Goal: Information Seeking & Learning: Learn about a topic

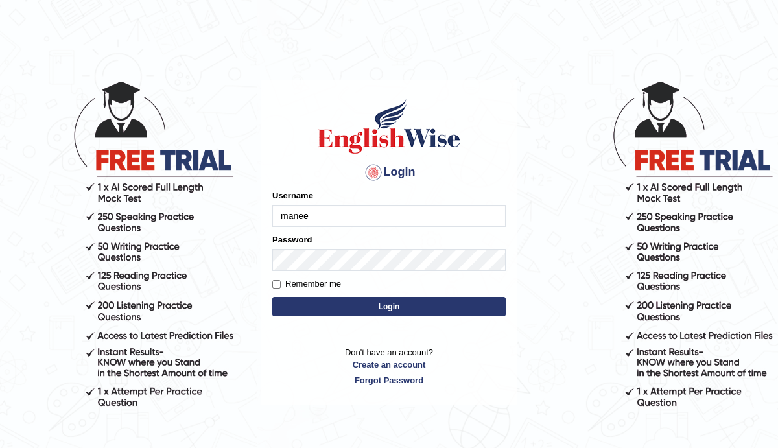
type input "Manee"
click at [413, 307] on button "Login" at bounding box center [389, 306] width 234 height 19
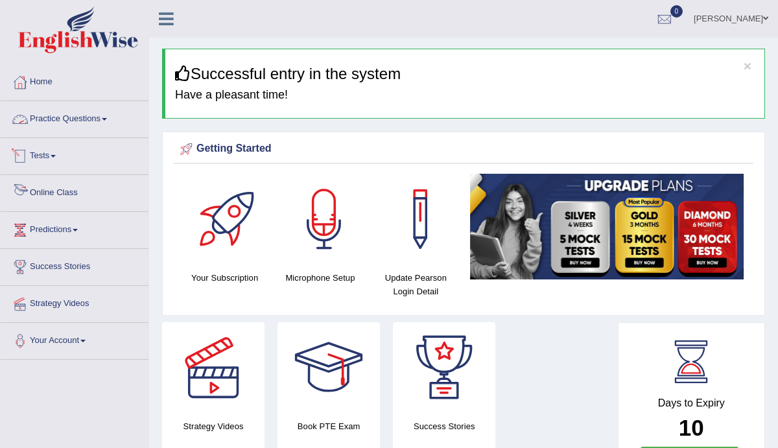
click at [65, 194] on link "Online Class" at bounding box center [75, 191] width 148 height 32
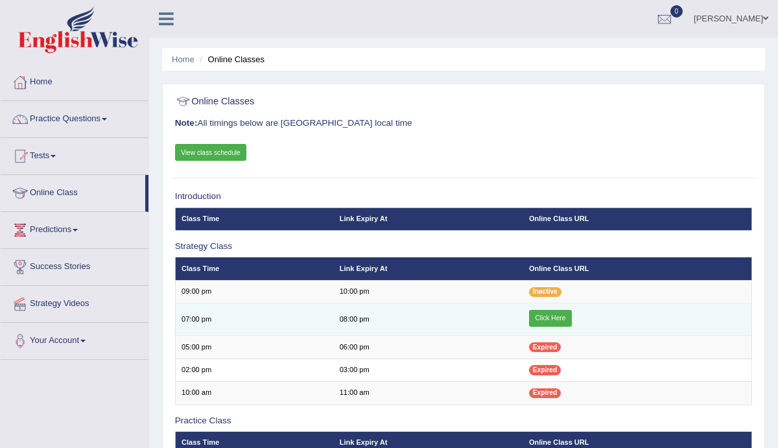
click at [558, 316] on link "Click Here" at bounding box center [550, 318] width 43 height 17
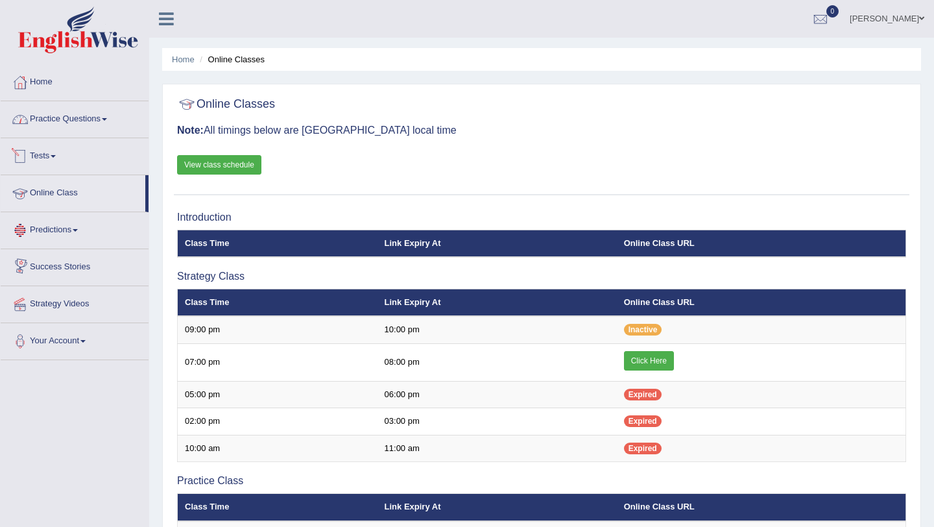
click at [83, 121] on link "Practice Questions" at bounding box center [75, 117] width 148 height 32
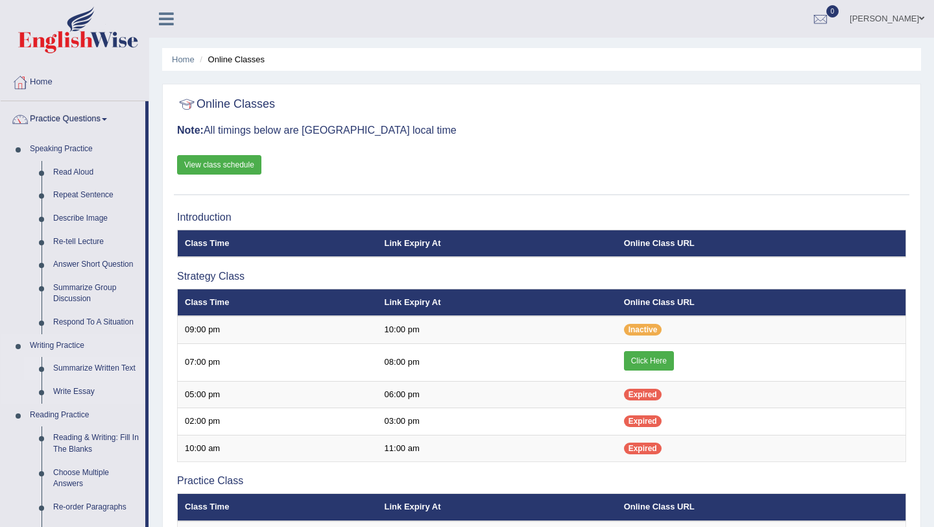
click at [86, 363] on link "Summarize Written Text" at bounding box center [96, 368] width 98 height 23
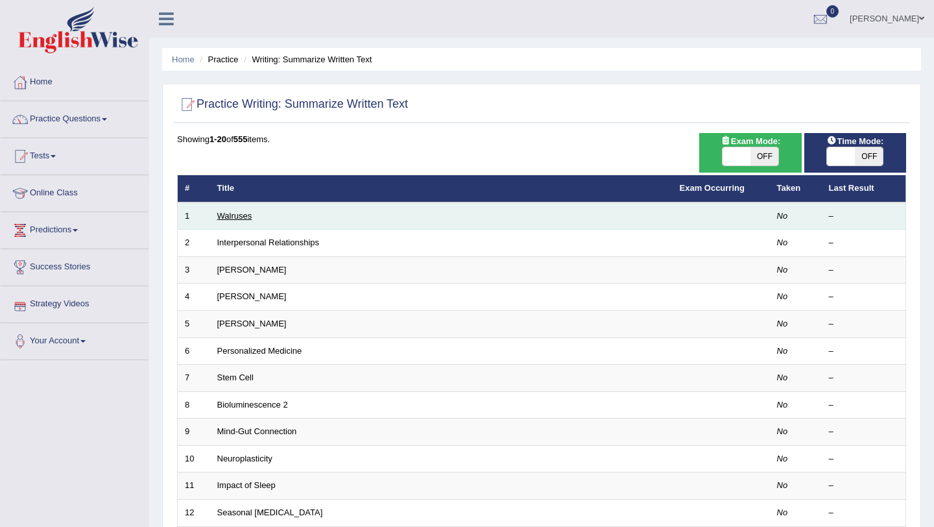
click at [235, 217] on link "Walruses" at bounding box center [234, 216] width 35 height 10
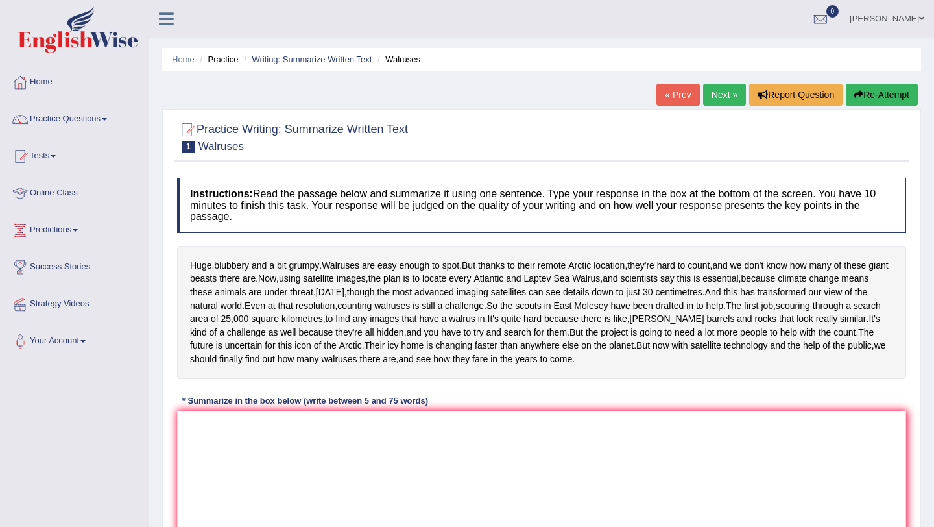
click at [54, 194] on link "Online Class" at bounding box center [75, 191] width 148 height 32
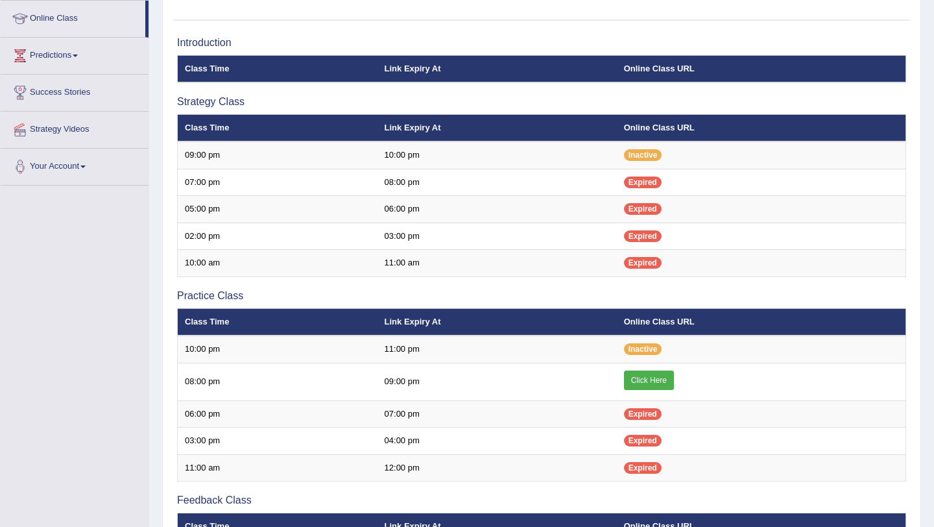
scroll to position [373, 0]
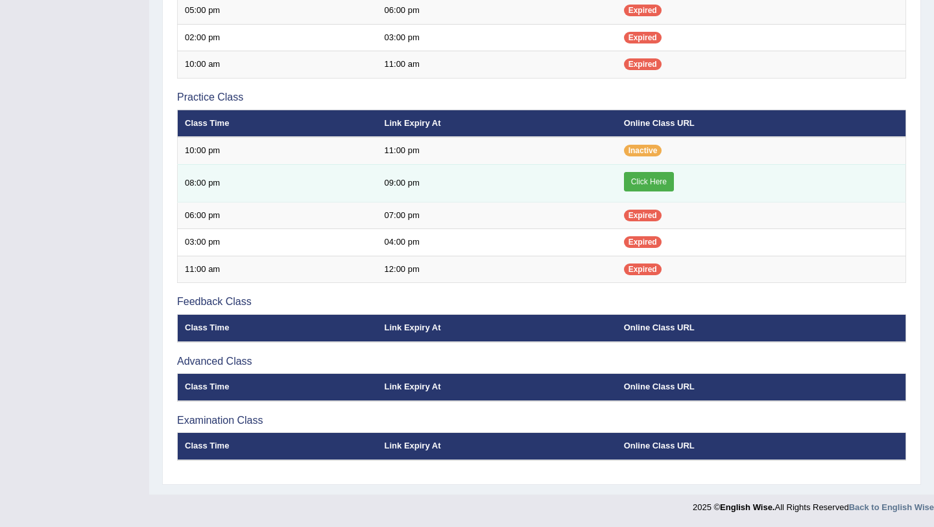
click at [656, 180] on link "Click Here" at bounding box center [649, 181] width 50 height 19
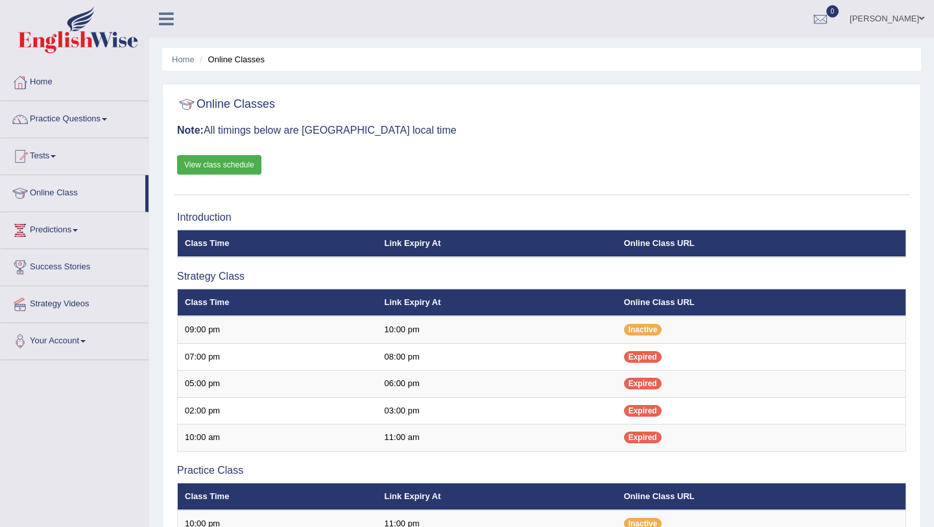
click at [58, 117] on link "Practice Questions" at bounding box center [75, 117] width 148 height 32
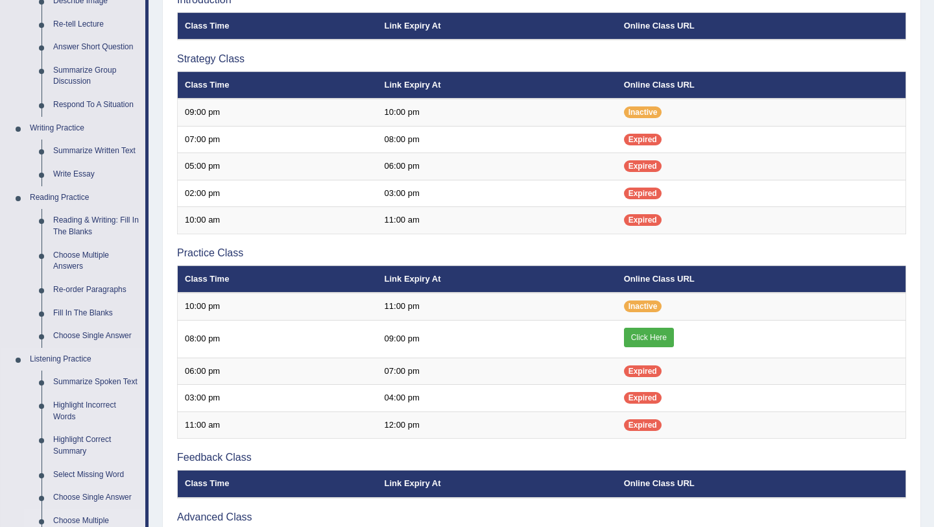
scroll to position [201, 0]
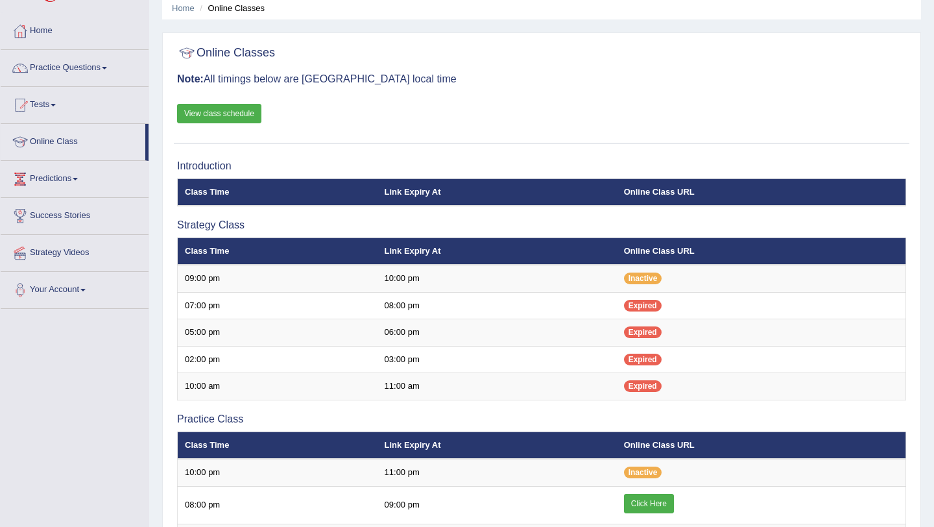
scroll to position [40, 0]
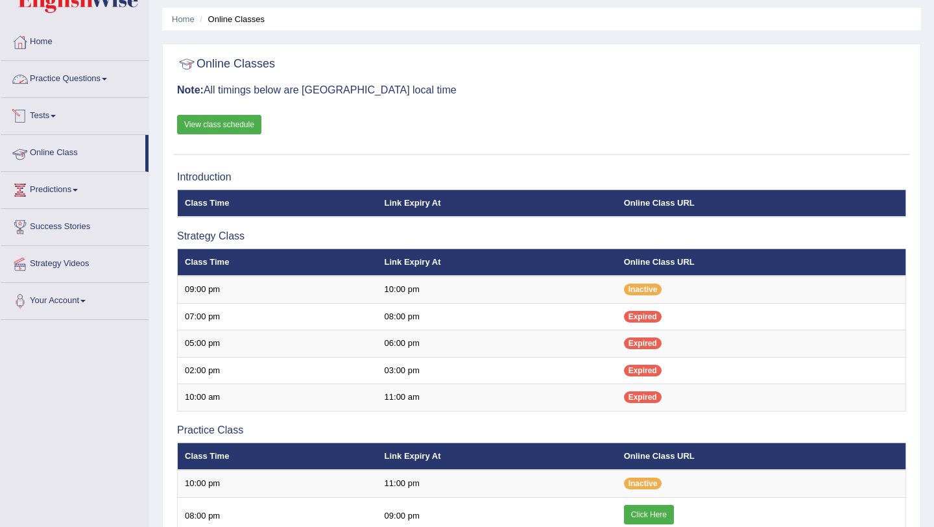
click at [66, 79] on link "Practice Questions" at bounding box center [75, 77] width 148 height 32
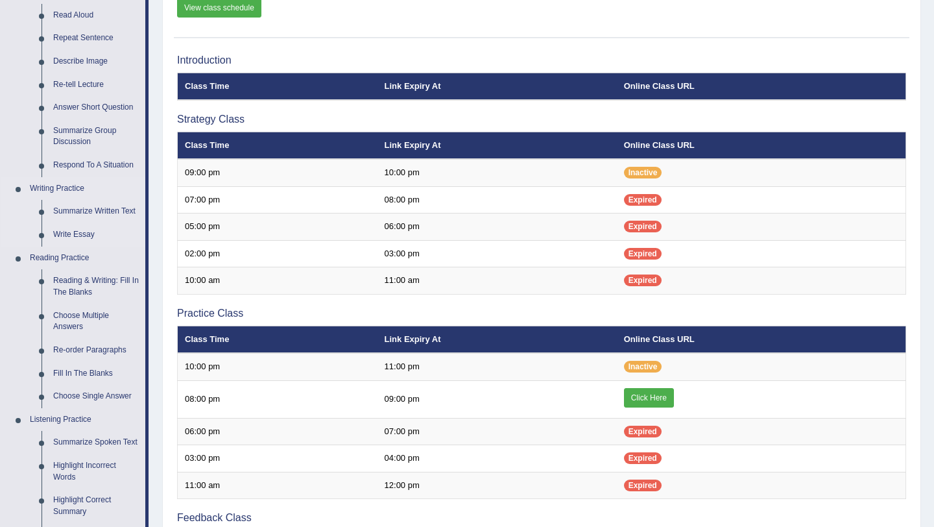
scroll to position [158, 0]
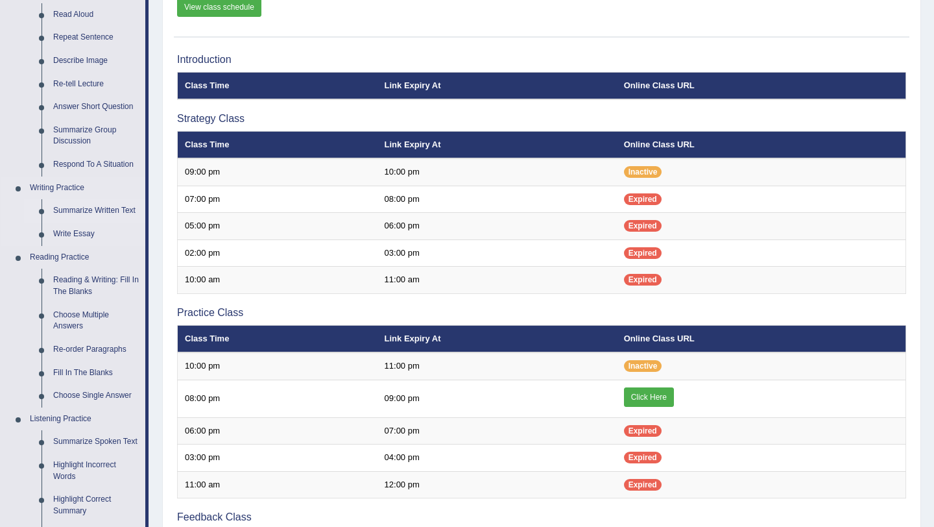
click at [88, 209] on link "Summarize Written Text" at bounding box center [96, 210] width 98 height 23
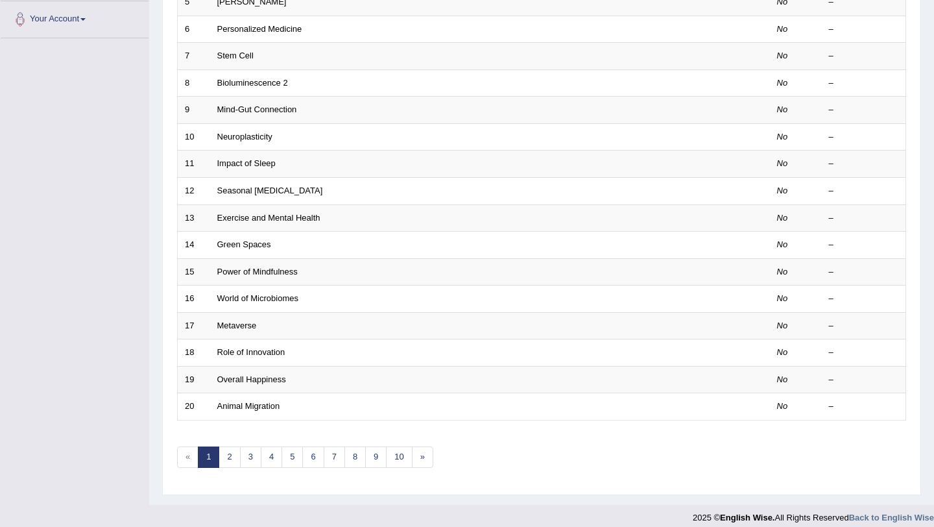
scroll to position [325, 0]
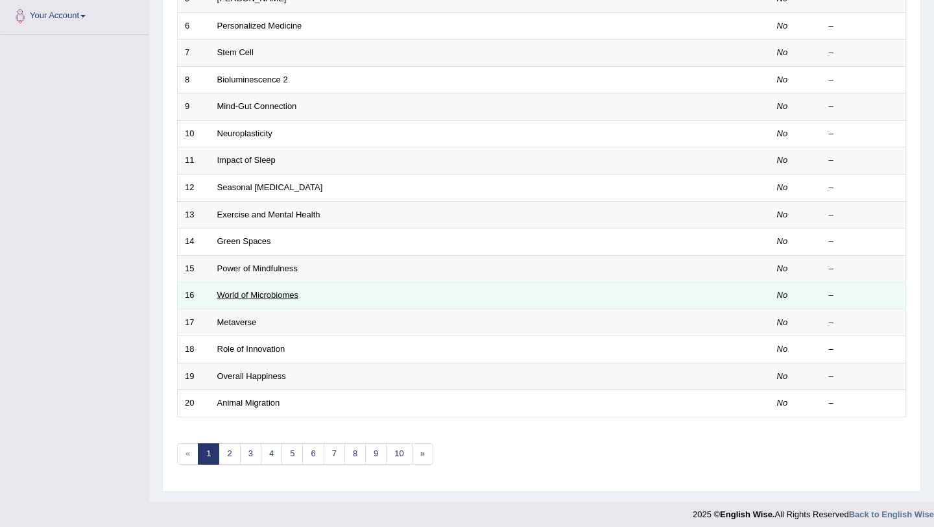
click at [268, 298] on link "World of Microbiomes" at bounding box center [257, 295] width 81 height 10
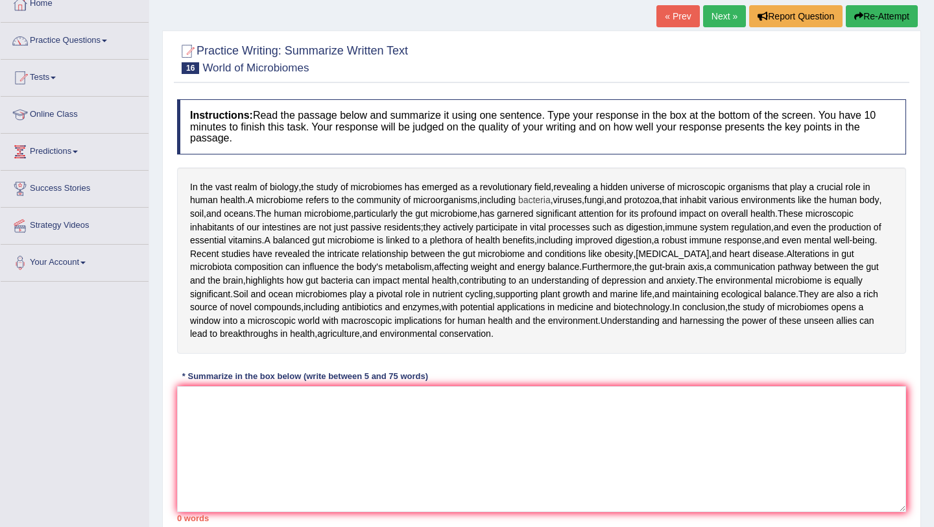
scroll to position [81, 0]
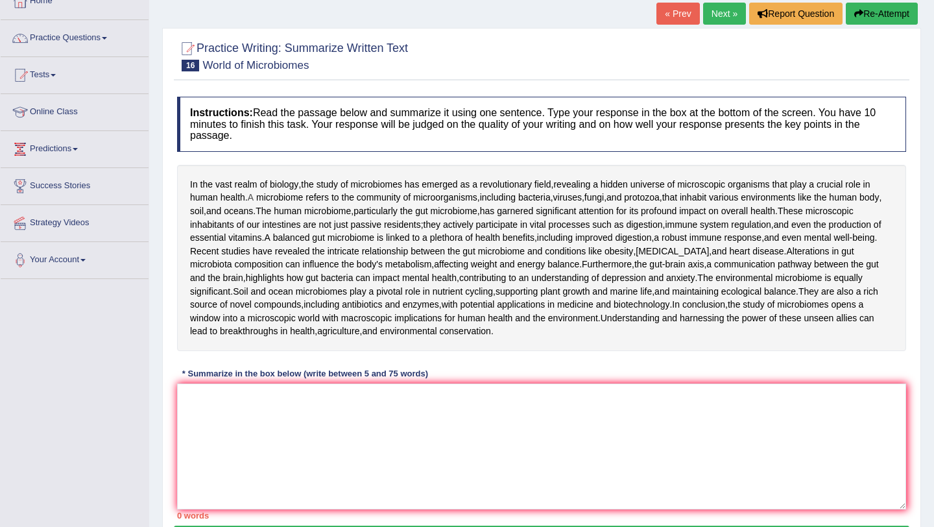
click at [252, 195] on span "A" at bounding box center [251, 198] width 6 height 14
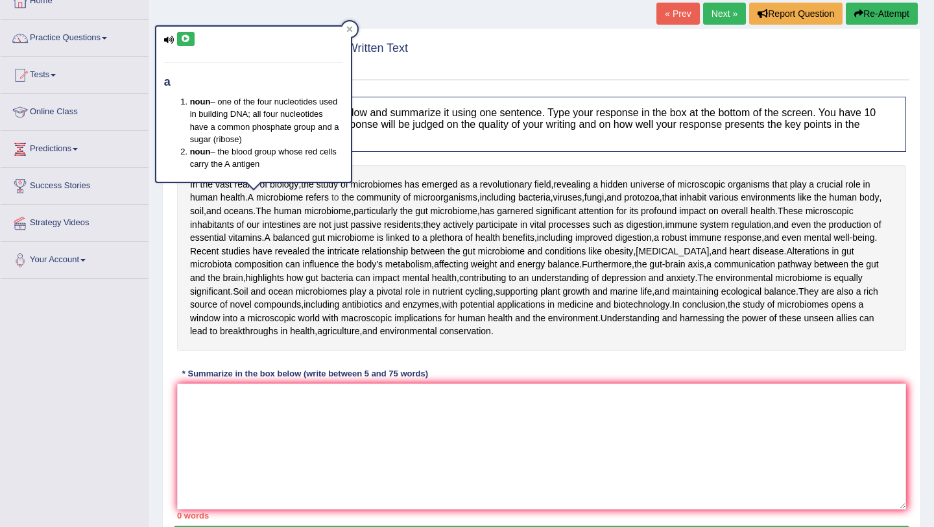
drag, startPoint x: 252, startPoint y: 195, endPoint x: 340, endPoint y: 197, distance: 87.6
click at [340, 197] on div "In the vast realm of biology , the study of microbiomes has emerged as a revolu…" at bounding box center [541, 258] width 729 height 186
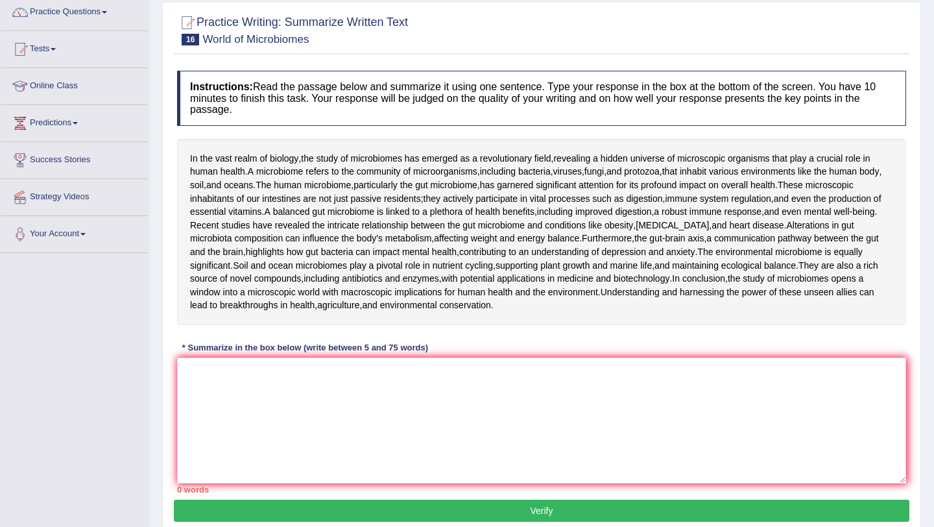
scroll to position [119, 0]
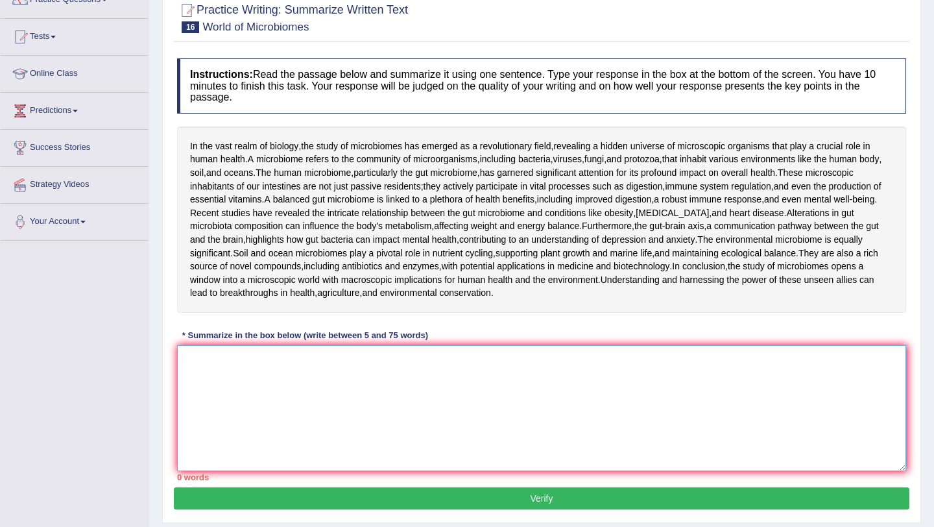
click at [290, 456] on textarea at bounding box center [541, 408] width 729 height 126
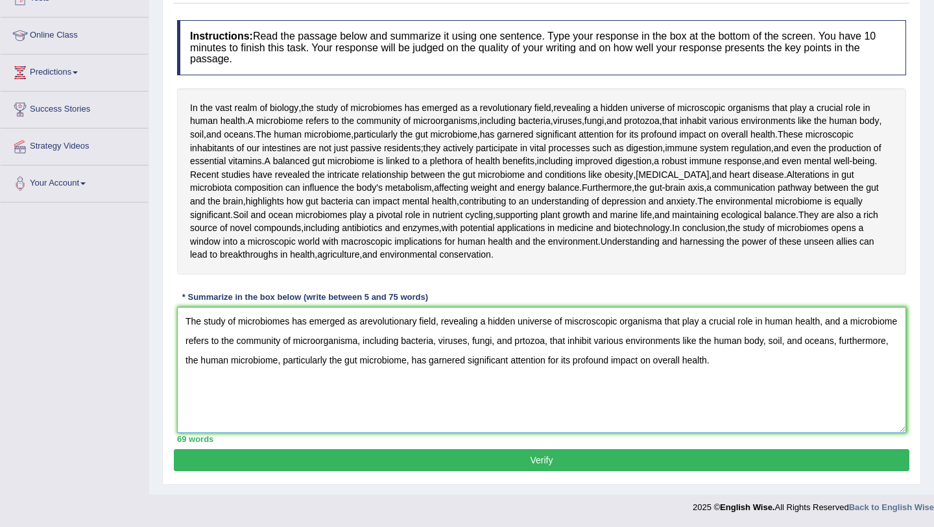
scroll to position [238, 0]
type textarea "The study of microbiomes has emerged as arevolutionary field, revealing a hidde…"
click at [552, 459] on button "Verify" at bounding box center [542, 460] width 736 height 22
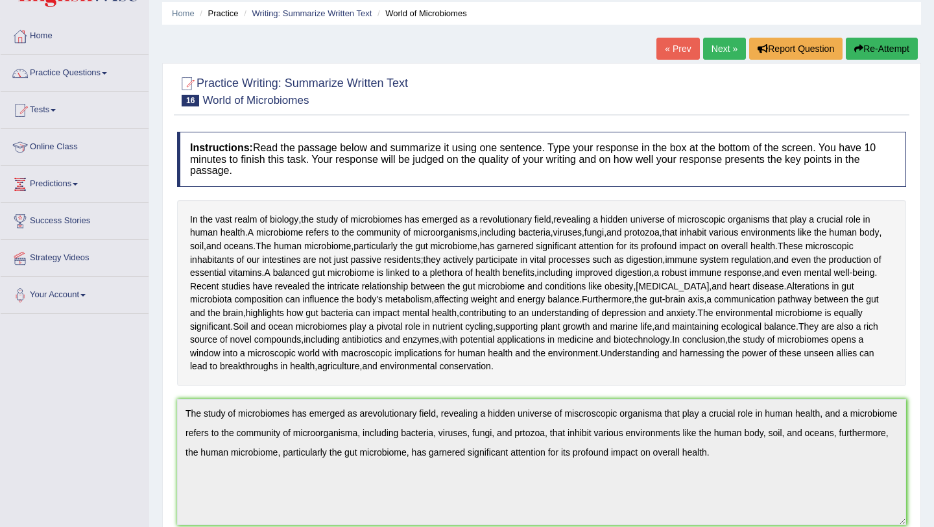
scroll to position [0, 0]
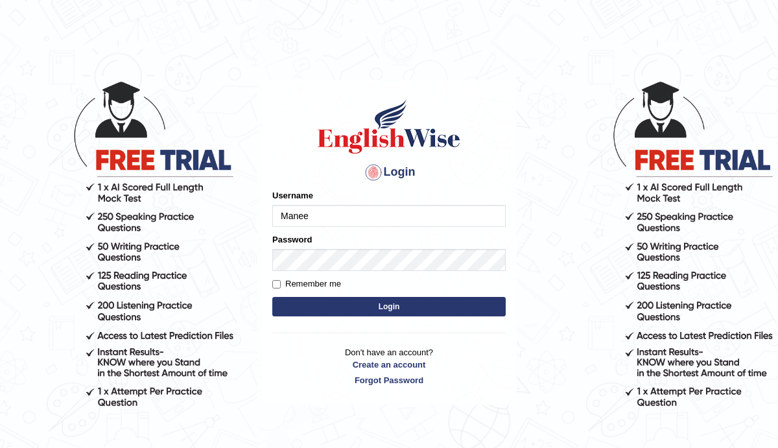
type input "Manee"
click at [402, 303] on button "Login" at bounding box center [389, 306] width 234 height 19
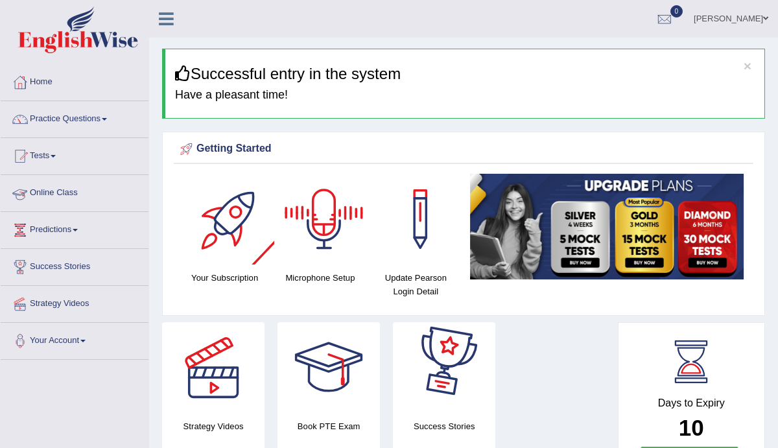
click at [69, 200] on link "Online Class" at bounding box center [75, 191] width 148 height 32
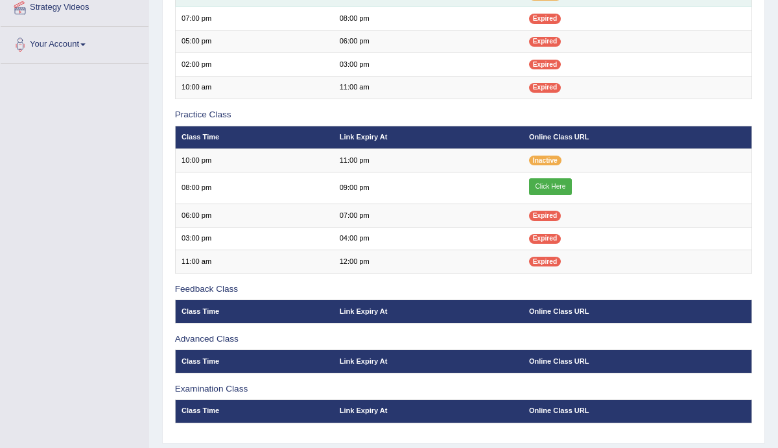
scroll to position [297, 0]
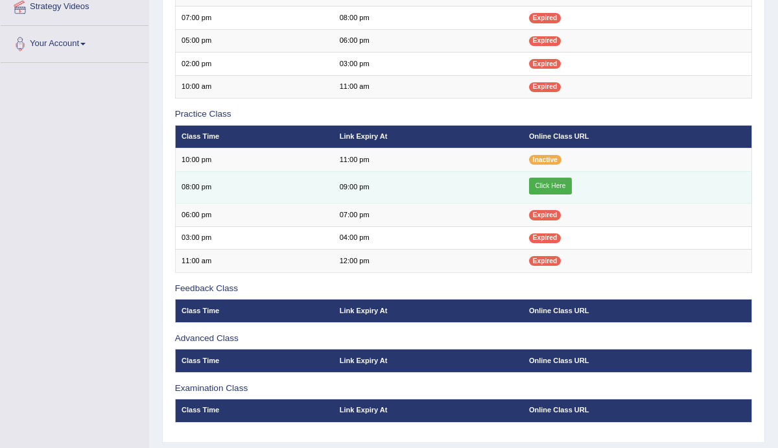
click at [551, 187] on link "Click Here" at bounding box center [550, 186] width 43 height 17
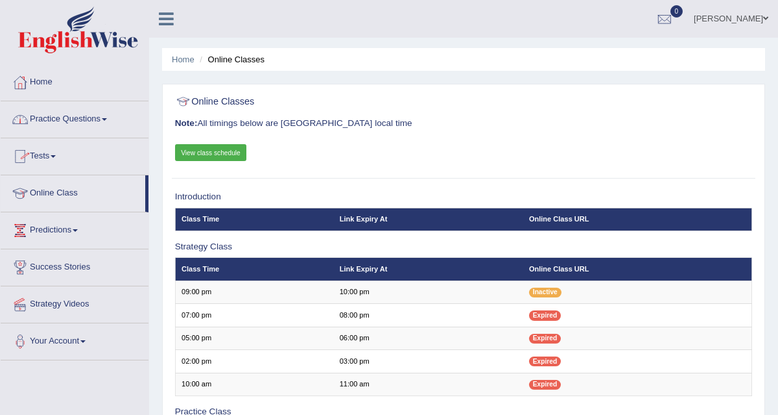
click at [64, 118] on link "Practice Questions" at bounding box center [75, 117] width 148 height 32
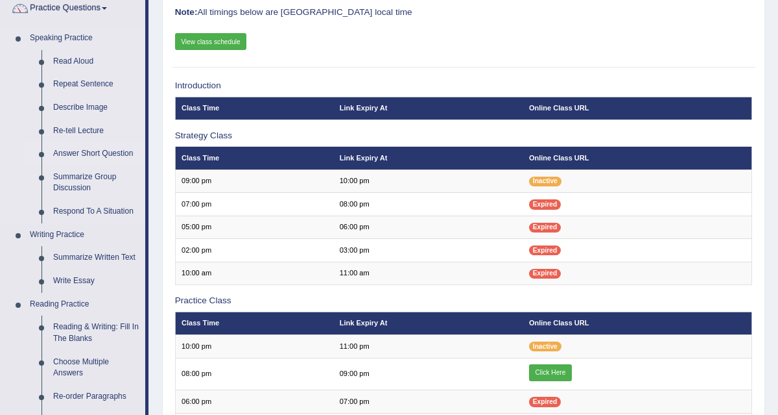
scroll to position [117, 0]
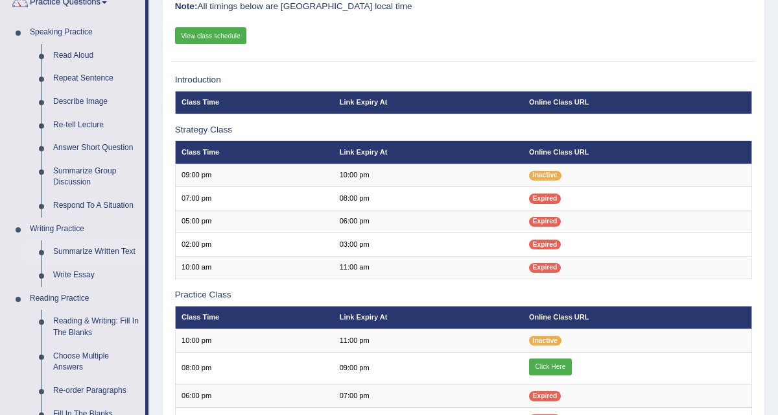
click at [80, 252] on link "Summarize Written Text" at bounding box center [96, 251] width 98 height 23
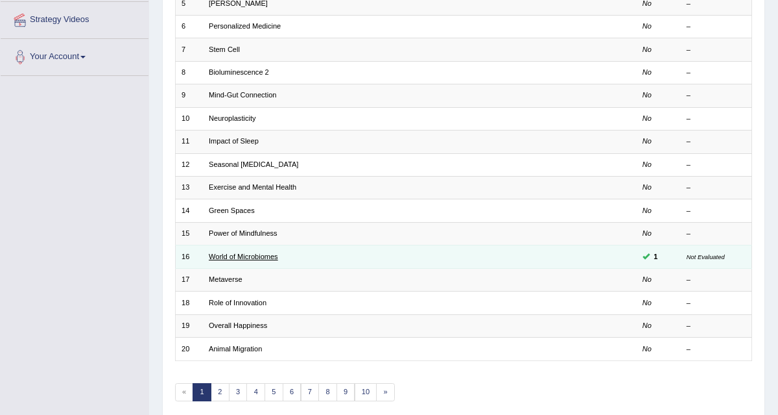
click at [239, 252] on link "World of Microbiomes" at bounding box center [243, 256] width 69 height 8
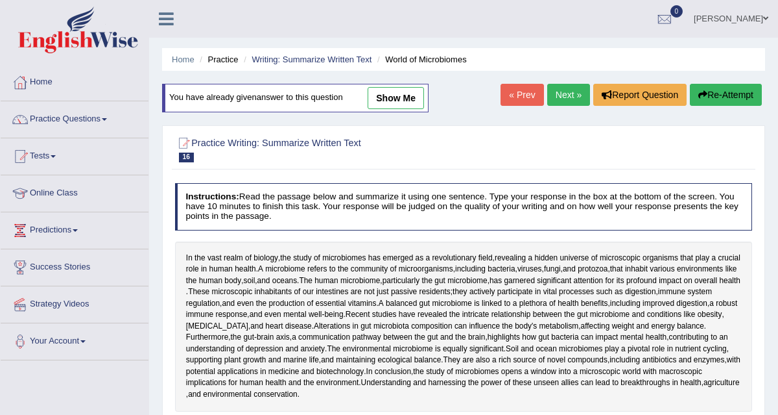
click at [408, 98] on link "show me" at bounding box center [396, 98] width 56 height 22
type textarea "The study of microbiomes has emerged as arevolutionary field, revealing a hidde…"
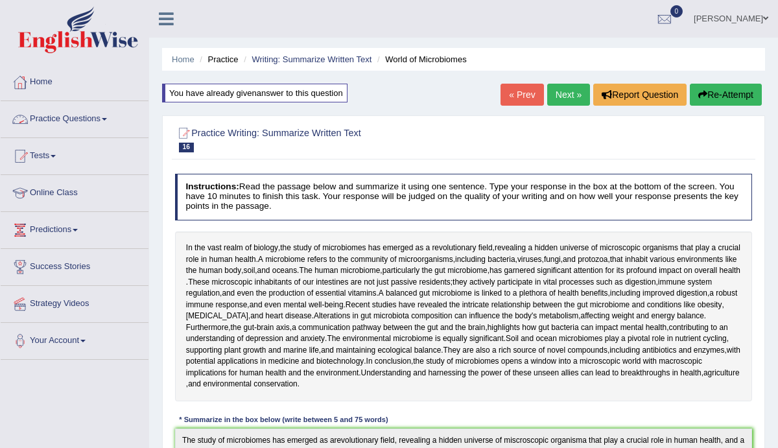
click at [63, 121] on link "Practice Questions" at bounding box center [75, 117] width 148 height 32
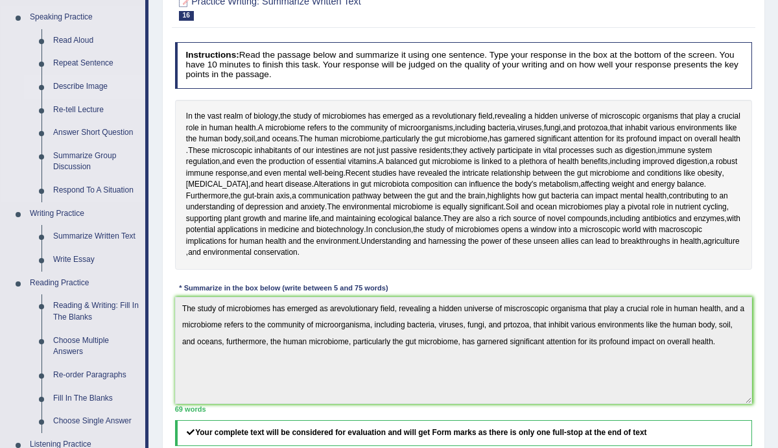
scroll to position [169, 0]
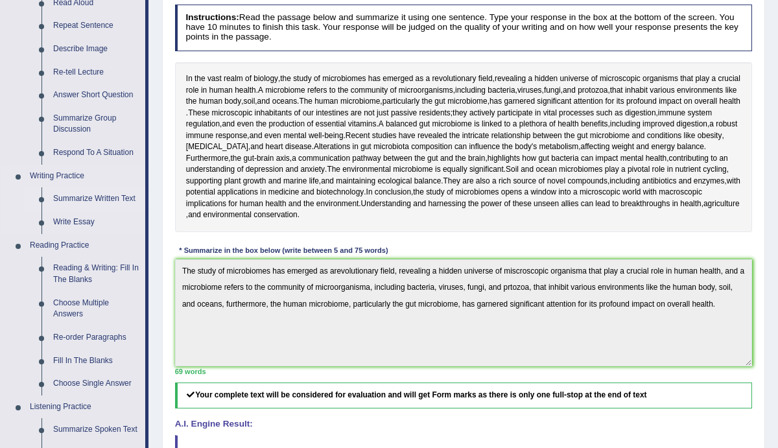
click at [91, 198] on link "Summarize Written Text" at bounding box center [96, 198] width 98 height 23
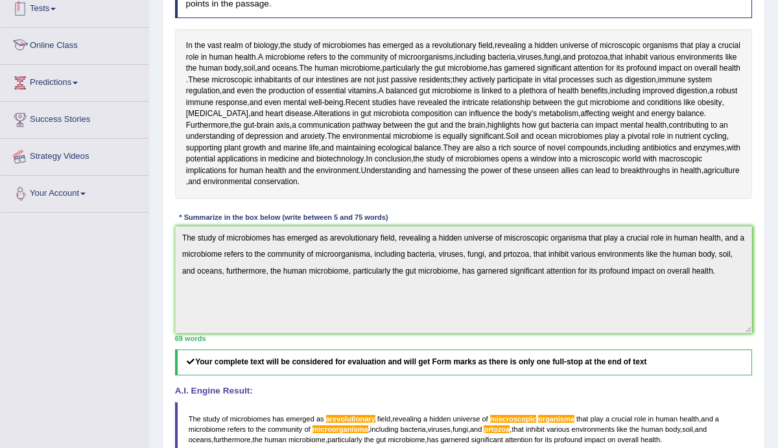
scroll to position [302, 0]
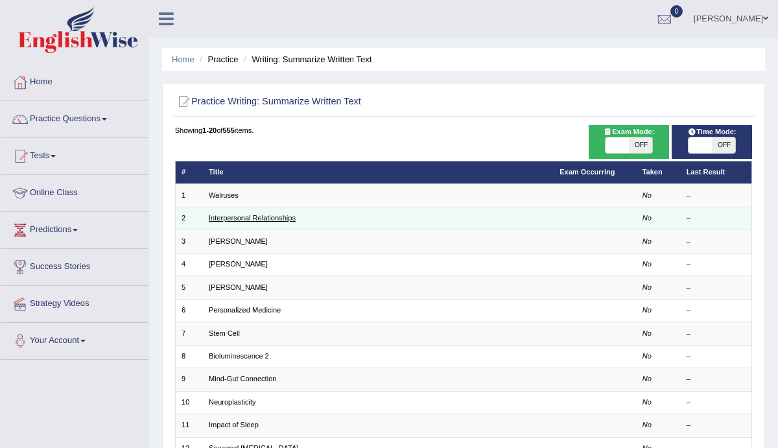
click at [244, 215] on link "Interpersonal Relationships" at bounding box center [252, 218] width 87 height 8
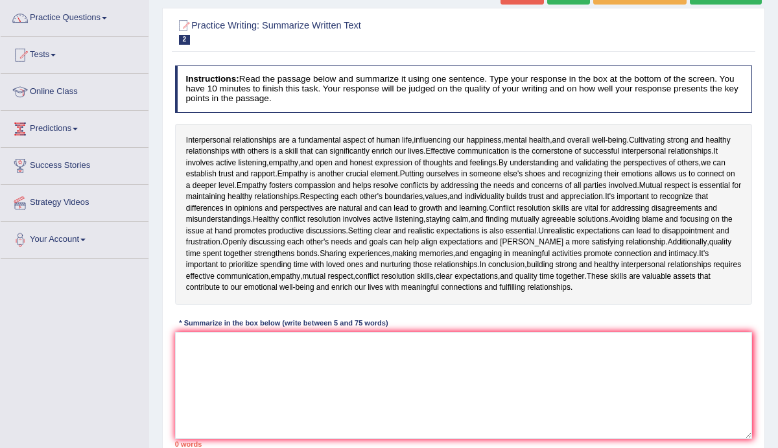
scroll to position [107, 0]
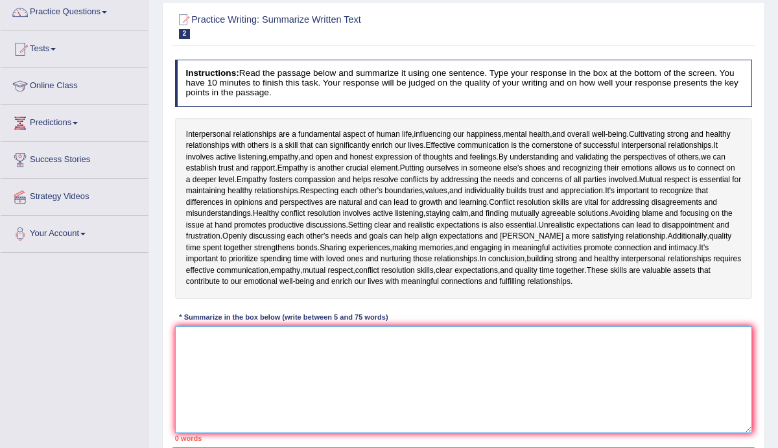
click at [250, 338] on textarea at bounding box center [464, 379] width 578 height 107
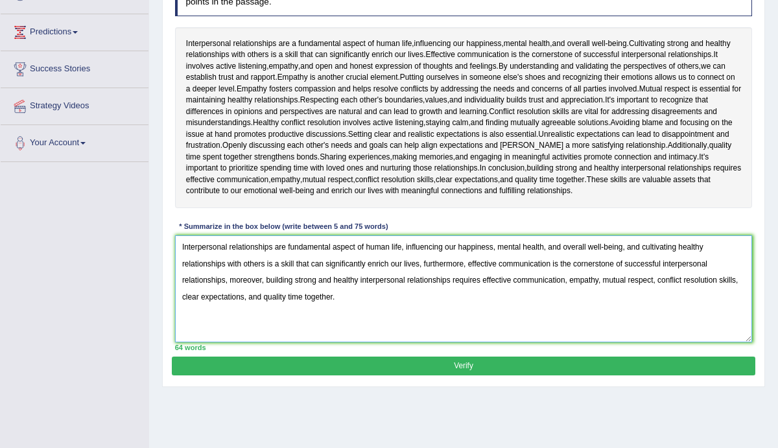
scroll to position [207, 0]
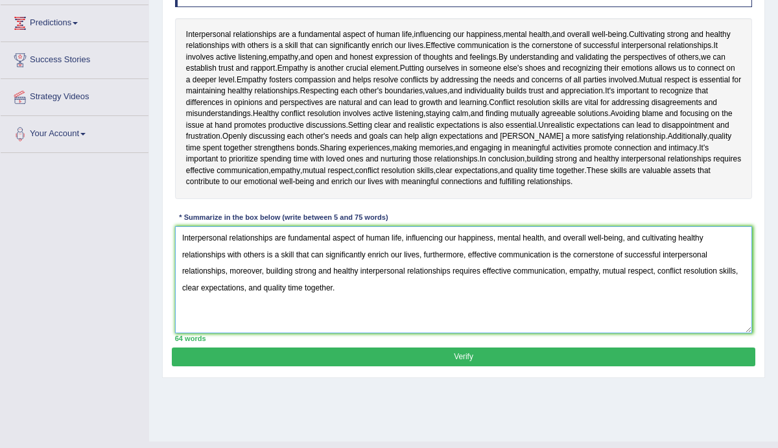
type textarea "Interpersonal relationships are fundamental aspect of human life, influencing o…"
click at [471, 354] on button "Verify" at bounding box center [463, 357] width 583 height 19
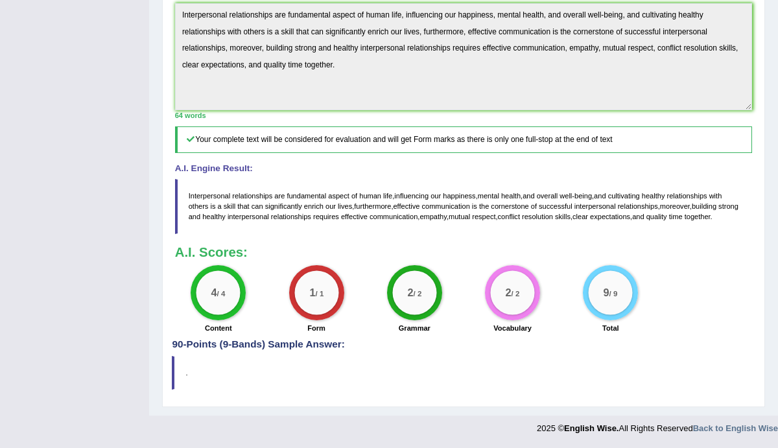
scroll to position [0, 0]
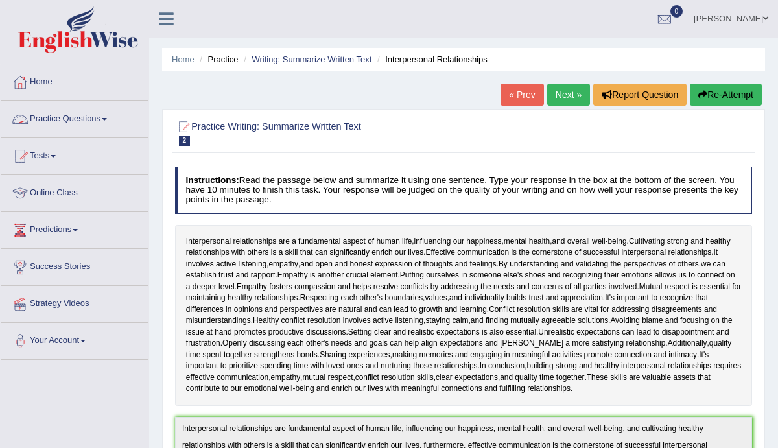
click at [66, 121] on link "Practice Questions" at bounding box center [75, 117] width 148 height 32
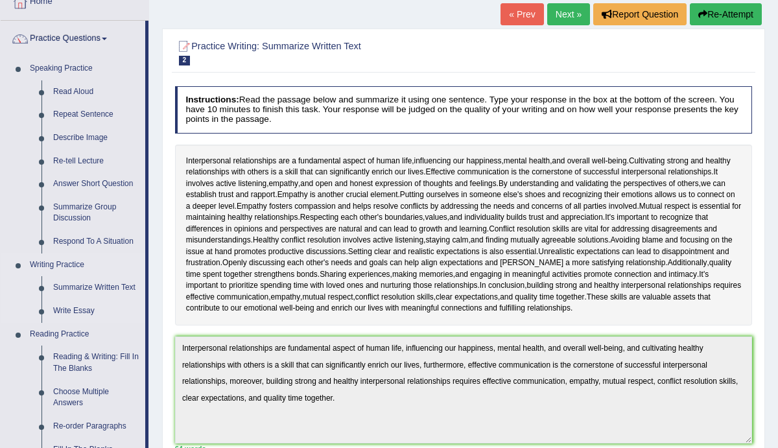
scroll to position [91, 0]
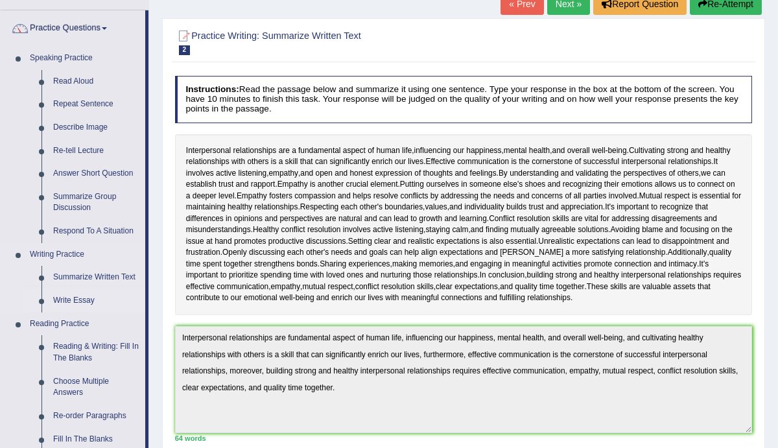
click at [84, 303] on link "Write Essay" at bounding box center [96, 300] width 98 height 23
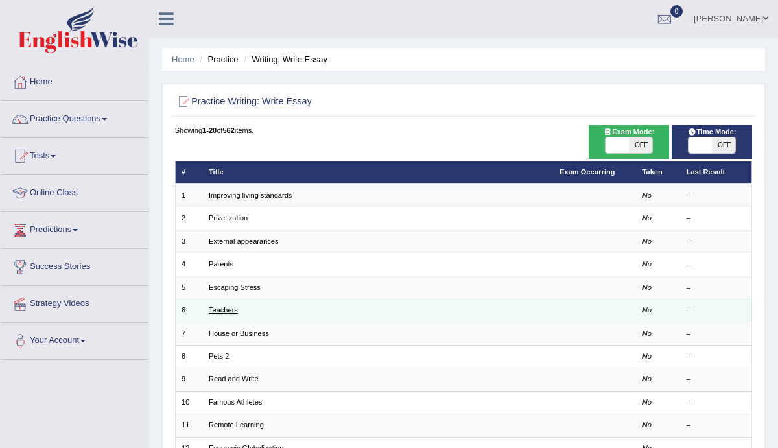
click at [232, 307] on link "Teachers" at bounding box center [223, 310] width 29 height 8
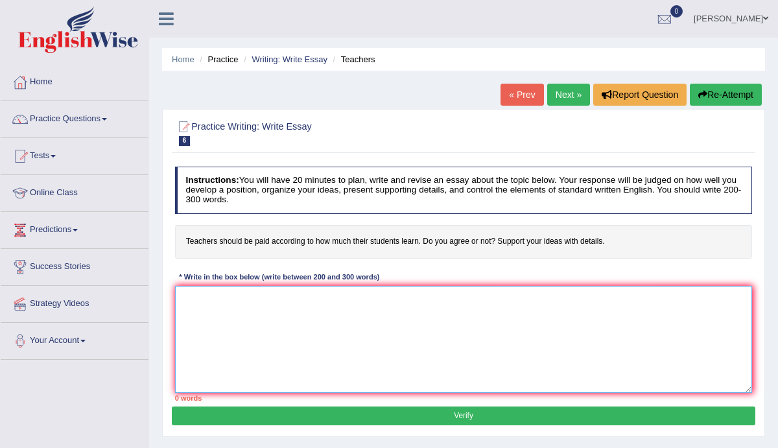
click at [306, 298] on textarea at bounding box center [464, 339] width 578 height 107
click at [48, 83] on link "Home" at bounding box center [75, 80] width 148 height 32
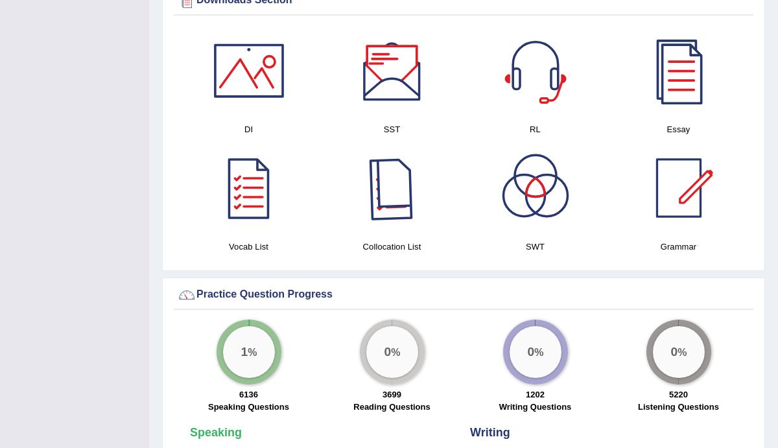
scroll to position [672, 0]
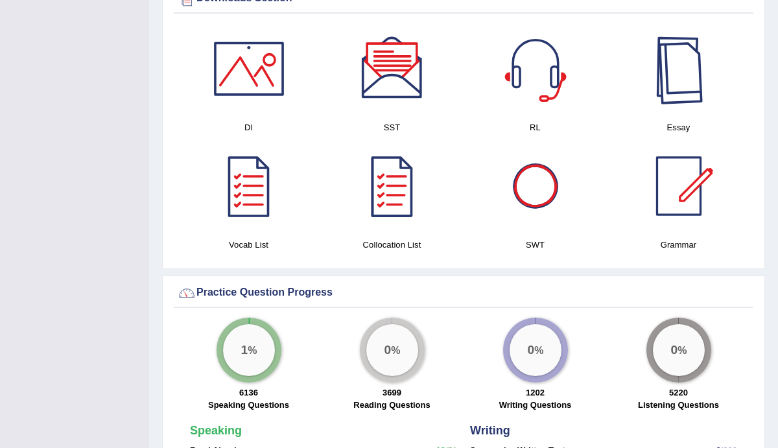
click at [682, 82] on div at bounding box center [679, 68] width 91 height 91
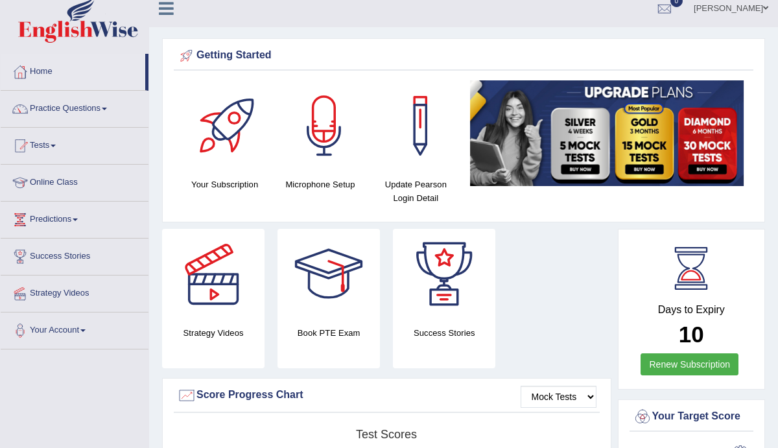
scroll to position [0, 0]
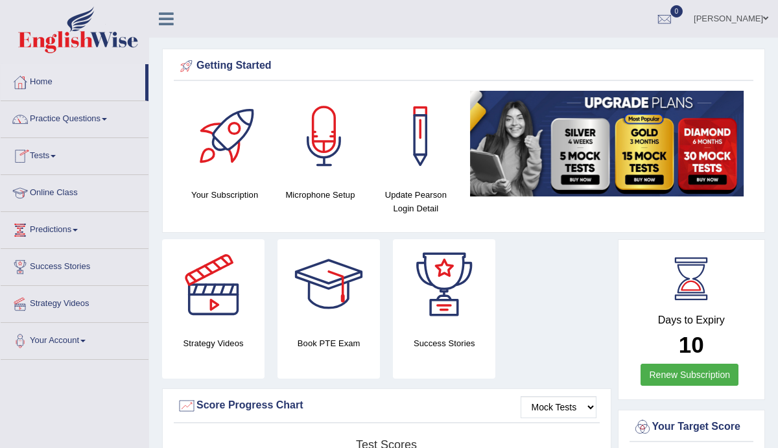
click at [67, 116] on link "Practice Questions" at bounding box center [75, 117] width 148 height 32
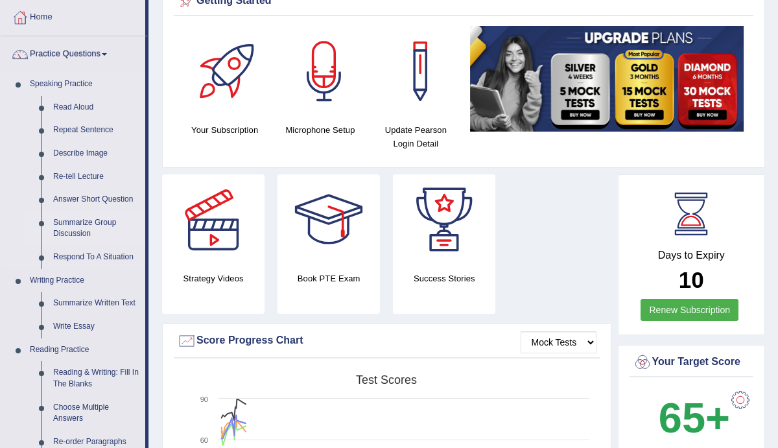
scroll to position [69, 0]
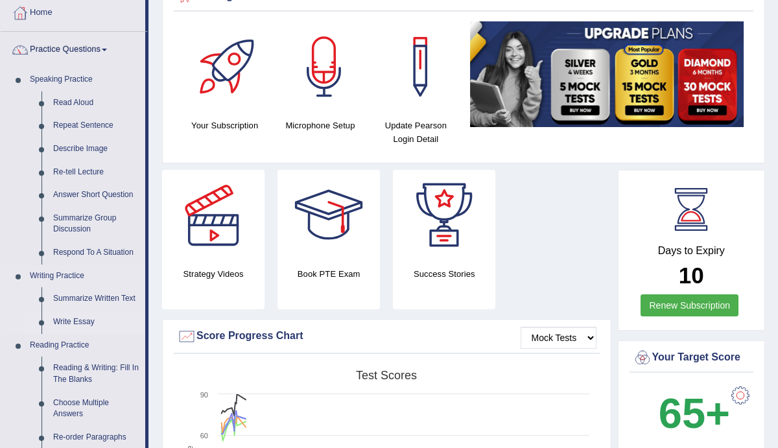
click at [80, 324] on link "Write Essay" at bounding box center [96, 322] width 98 height 23
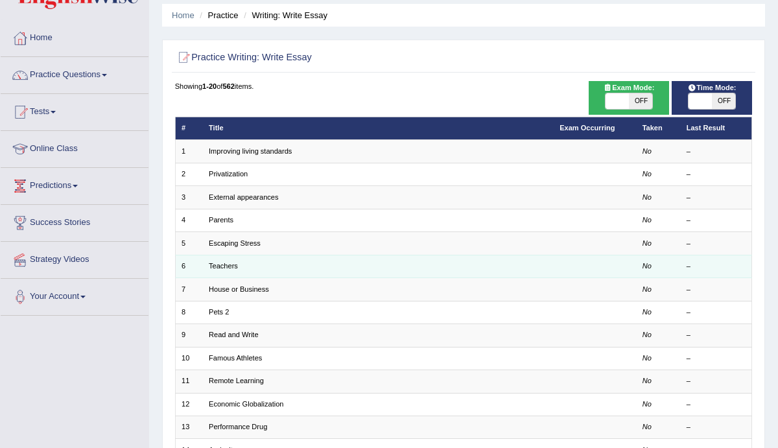
scroll to position [45, 0]
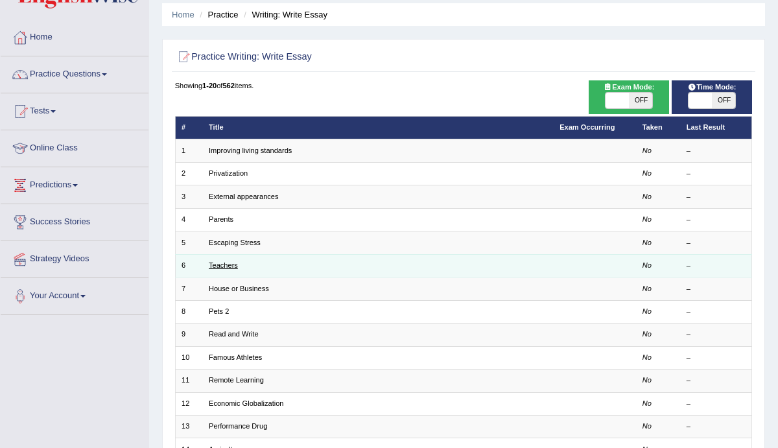
click at [235, 261] on link "Teachers" at bounding box center [223, 265] width 29 height 8
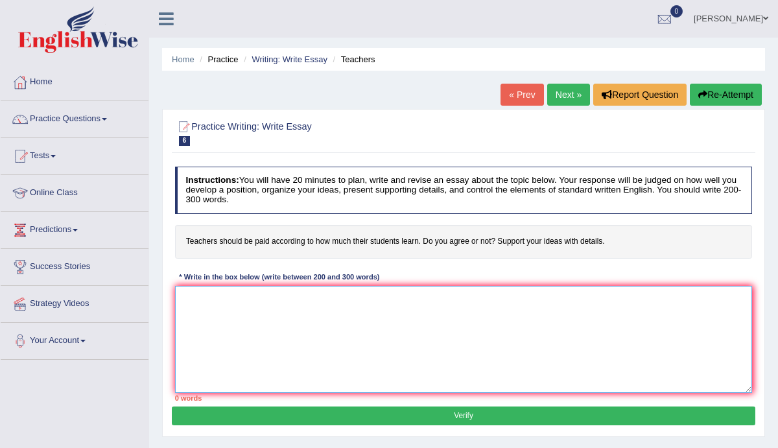
click at [255, 306] on textarea at bounding box center [464, 339] width 578 height 107
paste textarea "The increasing influence of [essay topic] on our lives has ignited numerous dis…"
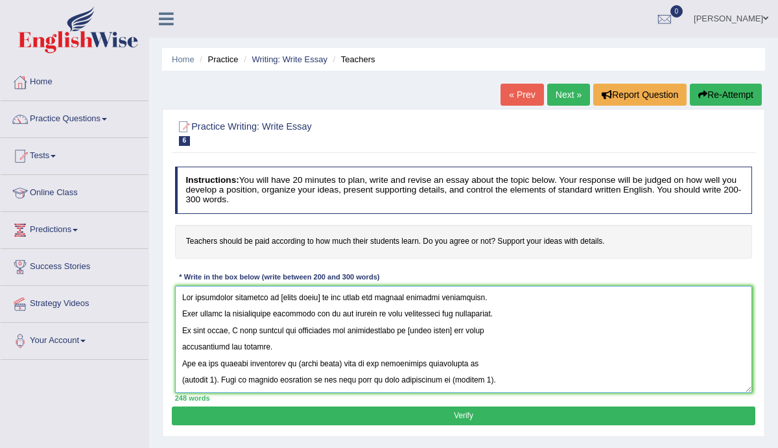
click at [320, 296] on textarea at bounding box center [464, 339] width 578 height 107
click at [451, 329] on textarea at bounding box center [464, 339] width 578 height 107
click at [453, 331] on textarea at bounding box center [464, 339] width 578 height 107
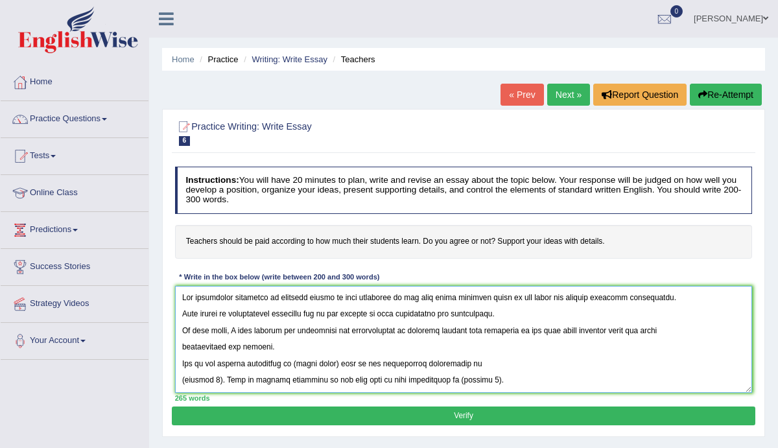
click at [184, 315] on textarea at bounding box center [464, 339] width 578 height 107
click at [182, 314] on textarea at bounding box center [464, 339] width 578 height 107
click at [182, 330] on textarea at bounding box center [464, 339] width 578 height 107
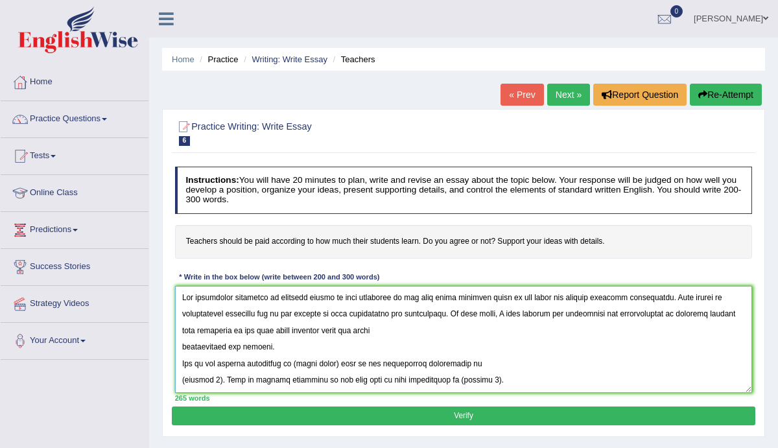
click at [182, 349] on textarea at bounding box center [464, 339] width 578 height 107
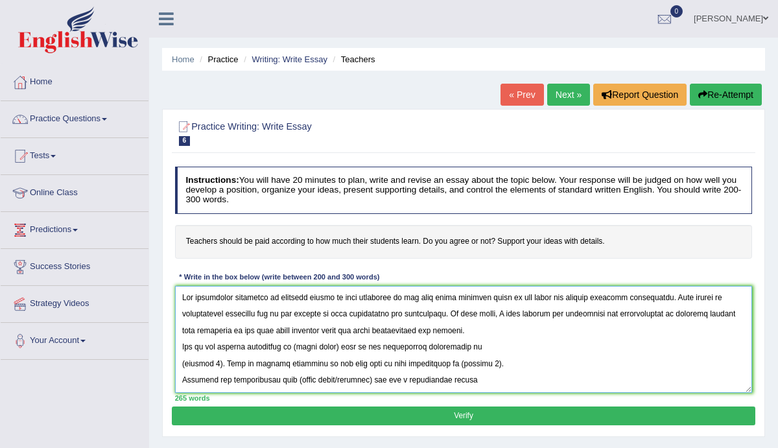
click at [344, 346] on textarea at bounding box center [464, 339] width 578 height 107
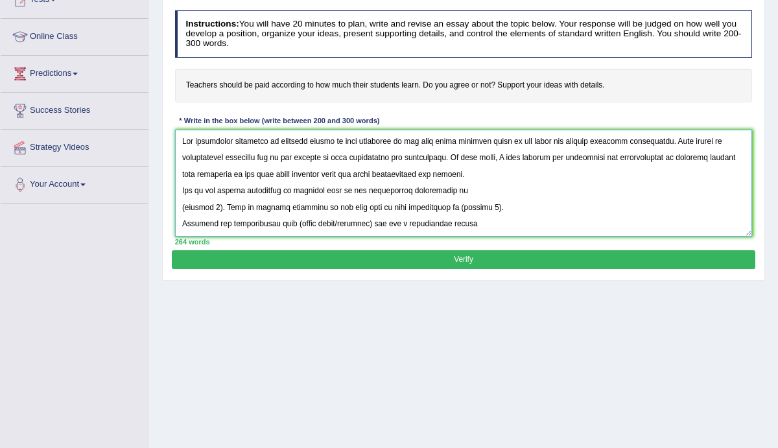
scroll to position [149, 0]
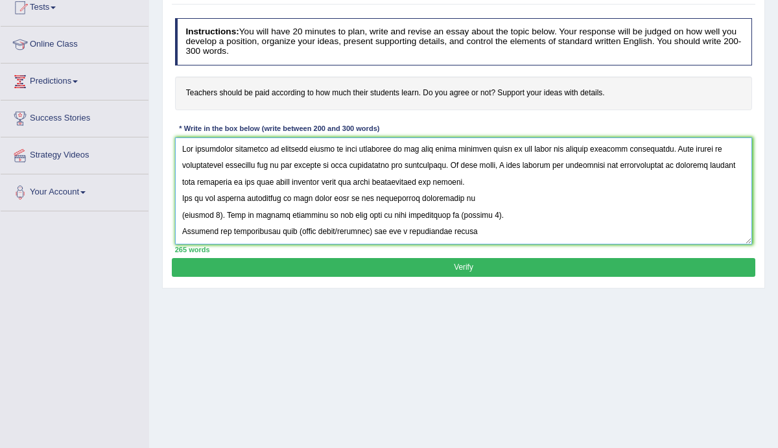
click at [219, 216] on textarea at bounding box center [464, 191] width 578 height 107
click at [333, 196] on textarea at bounding box center [464, 191] width 578 height 107
click at [217, 215] on textarea at bounding box center [464, 191] width 578 height 107
click at [326, 199] on textarea at bounding box center [464, 191] width 578 height 107
click at [704, 166] on textarea at bounding box center [464, 191] width 578 height 107
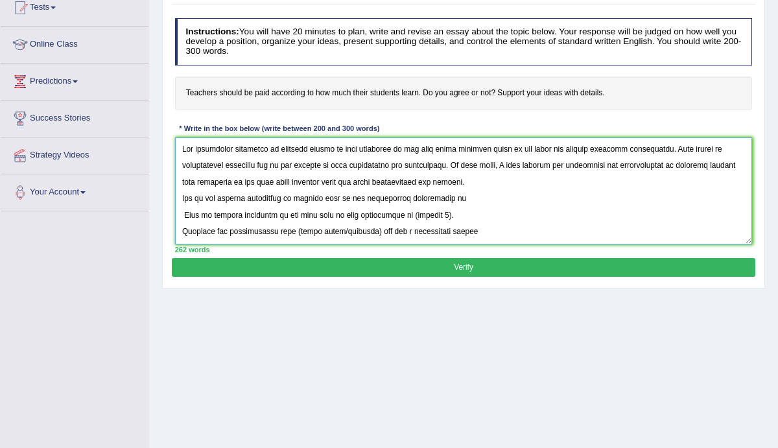
drag, startPoint x: 704, startPoint y: 166, endPoint x: 311, endPoint y: 181, distance: 392.7
click at [311, 181] on textarea at bounding box center [464, 191] width 578 height 107
click at [326, 199] on textarea at bounding box center [464, 191] width 578 height 107
paste textarea "getting paid according to how much their students"
click at [666, 195] on textarea at bounding box center [464, 191] width 578 height 107
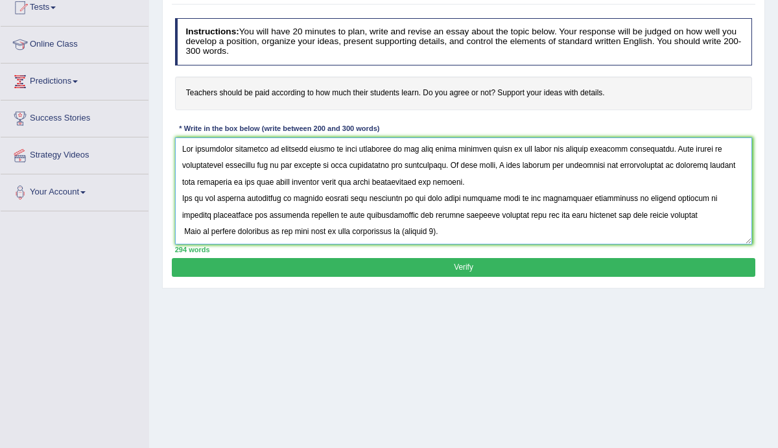
click at [638, 216] on textarea at bounding box center [464, 191] width 578 height 107
click at [635, 216] on textarea at bounding box center [464, 191] width 578 height 107
click at [653, 215] on textarea at bounding box center [464, 191] width 578 height 107
click at [652, 215] on textarea at bounding box center [464, 191] width 578 height 107
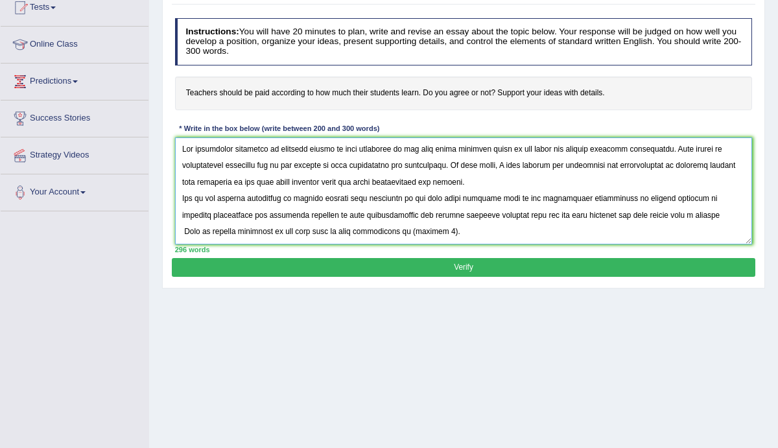
click at [660, 215] on textarea at bounding box center [464, 191] width 578 height 107
click at [699, 221] on textarea at bounding box center [464, 191] width 578 height 107
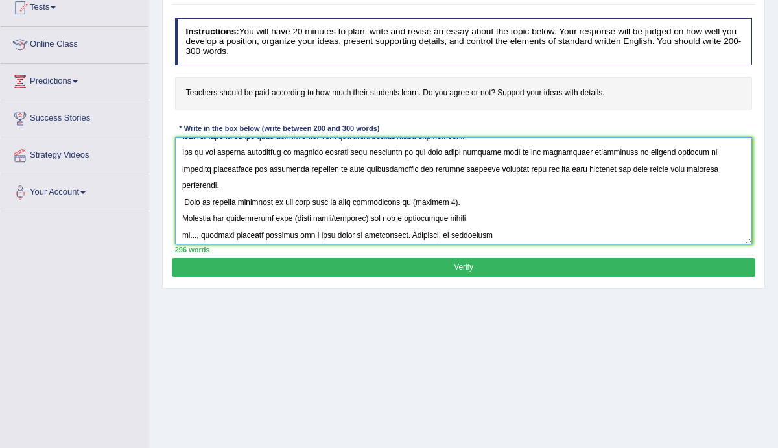
scroll to position [62, 0]
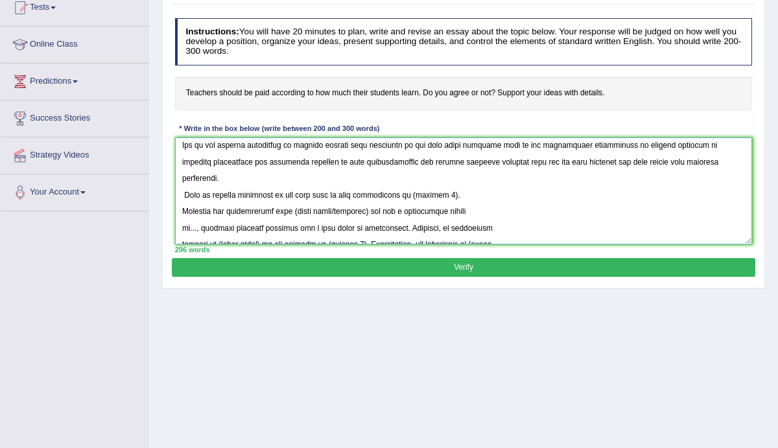
click at [437, 178] on textarea at bounding box center [464, 191] width 578 height 107
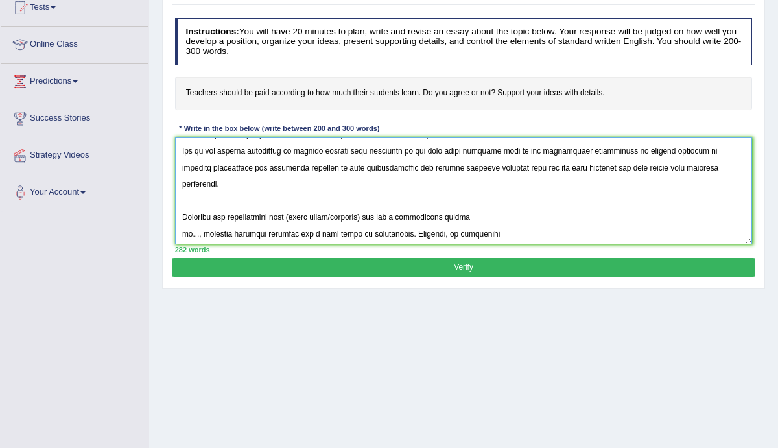
scroll to position [56, 0]
click at [183, 199] on textarea at bounding box center [464, 191] width 578 height 107
click at [377, 200] on textarea at bounding box center [464, 191] width 578 height 107
click at [202, 216] on textarea at bounding box center [464, 191] width 578 height 107
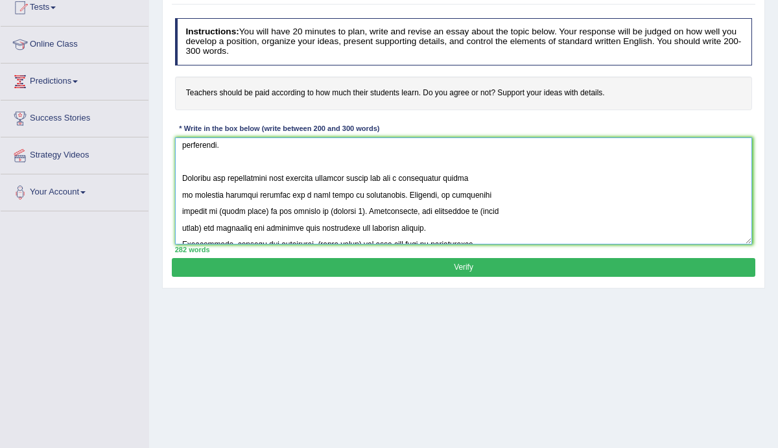
scroll to position [104, 0]
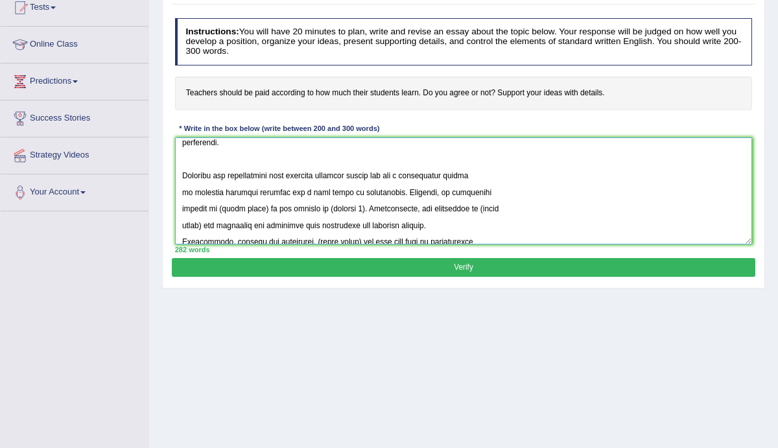
click at [260, 191] on textarea at bounding box center [464, 191] width 578 height 107
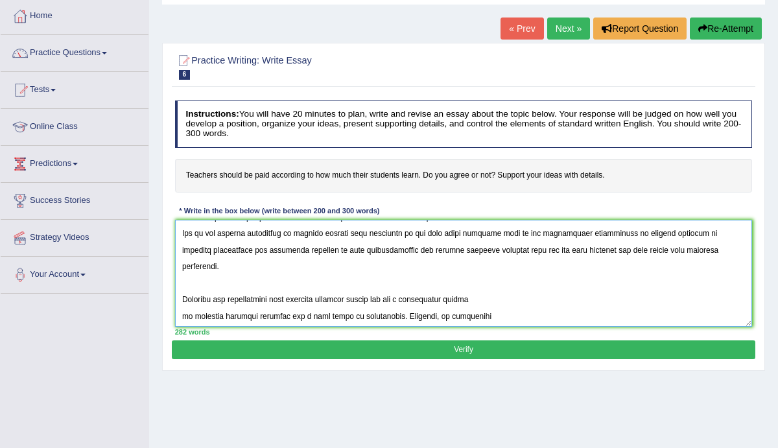
scroll to position [79, 0]
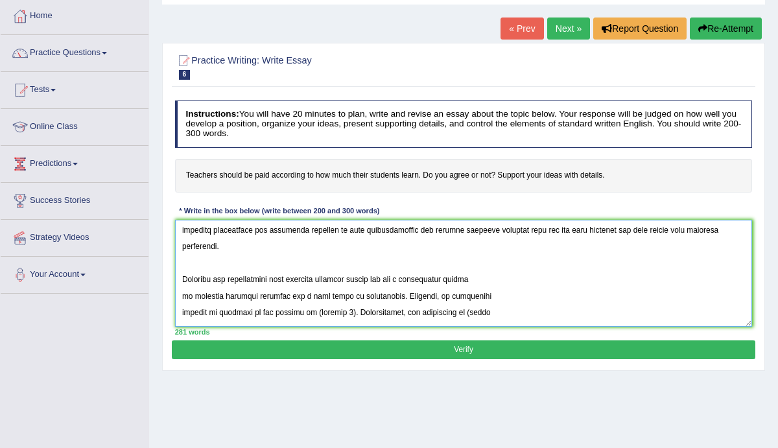
click at [331, 296] on textarea at bounding box center [464, 273] width 578 height 107
click at [247, 298] on textarea at bounding box center [464, 273] width 578 height 107
click at [347, 296] on textarea at bounding box center [464, 273] width 578 height 107
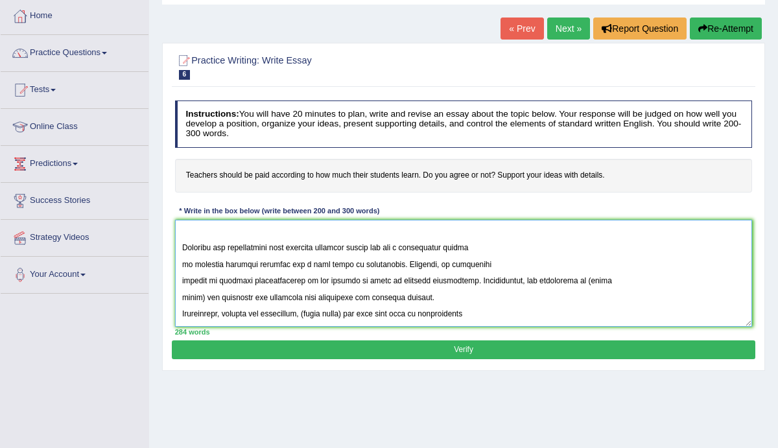
scroll to position [121, 0]
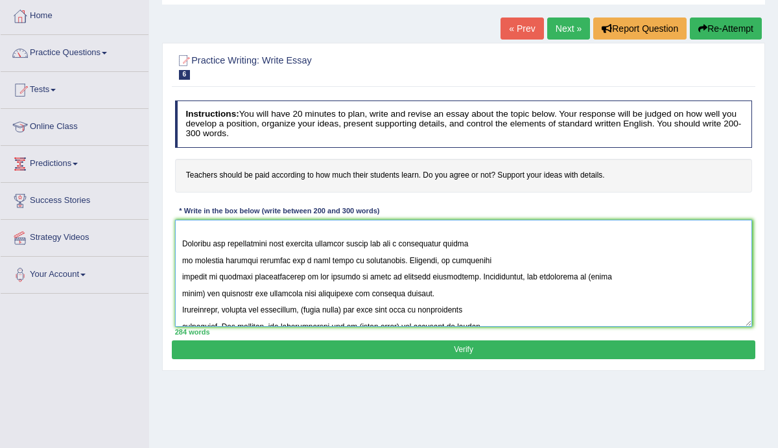
click at [202, 279] on textarea at bounding box center [464, 273] width 578 height 107
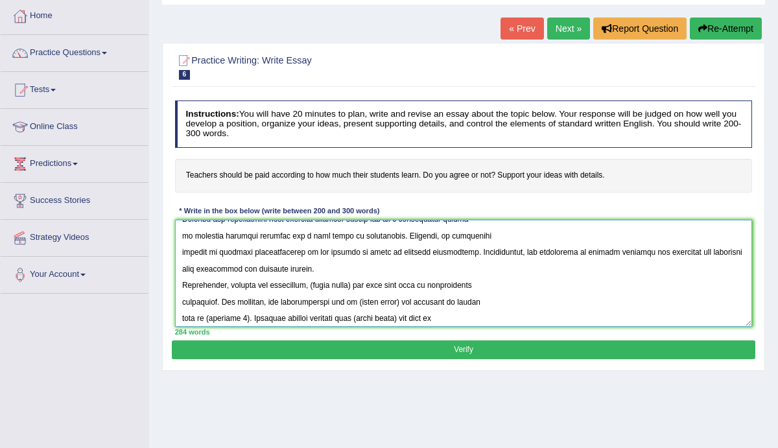
click at [355, 268] on textarea at bounding box center [464, 273] width 578 height 107
type textarea "The increasing influence of teachers should be paid according to how much their…"
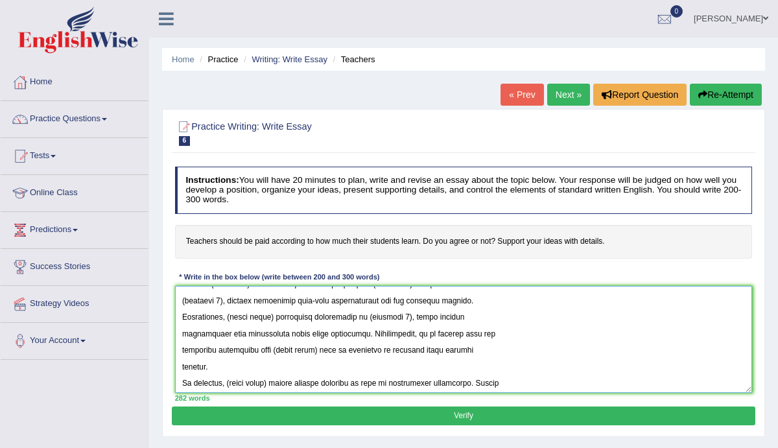
scroll to position [0, 0]
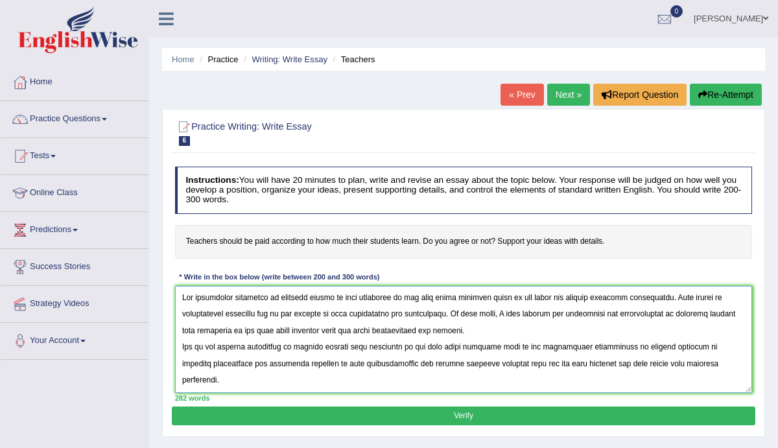
click at [182, 295] on textarea at bounding box center [464, 339] width 578 height 107
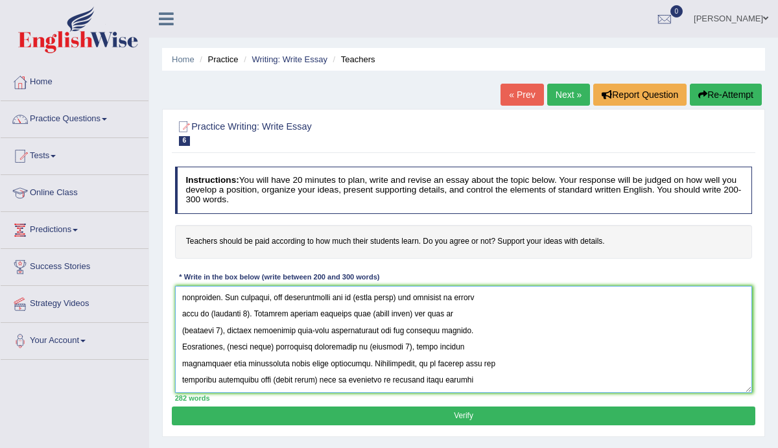
scroll to position [292, 0]
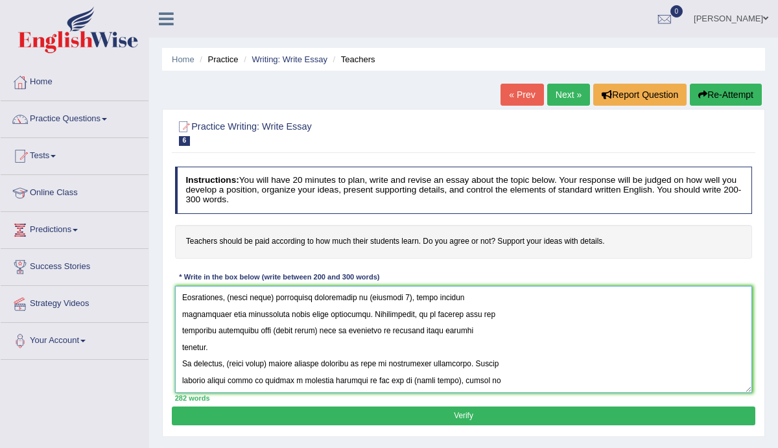
drag, startPoint x: 182, startPoint y: 295, endPoint x: 476, endPoint y: 398, distance: 311.2
click at [476, 398] on div "Instructions: You will have 20 minutes to plan, write and revise an essay about…" at bounding box center [463, 284] width 583 height 245
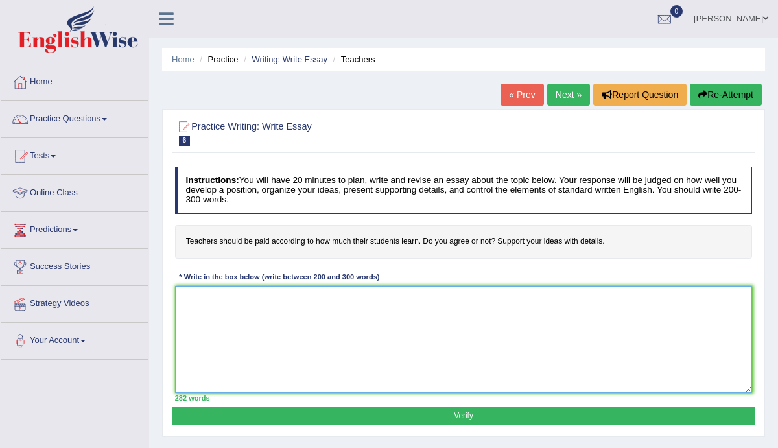
scroll to position [0, 0]
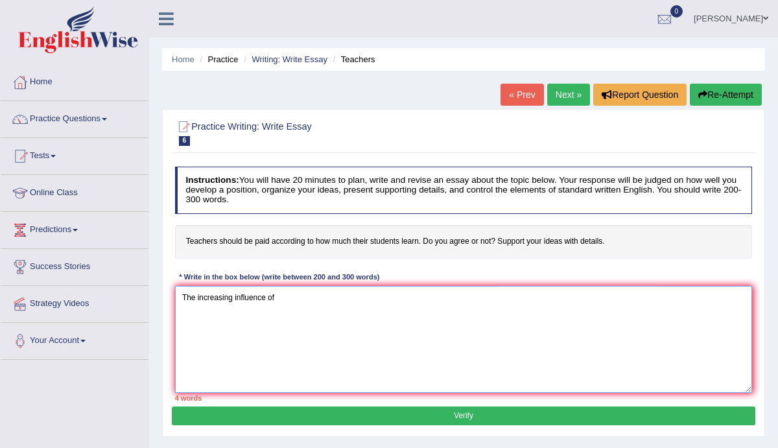
type textarea "The increasing influence of"
